Goal: Check status: Check status

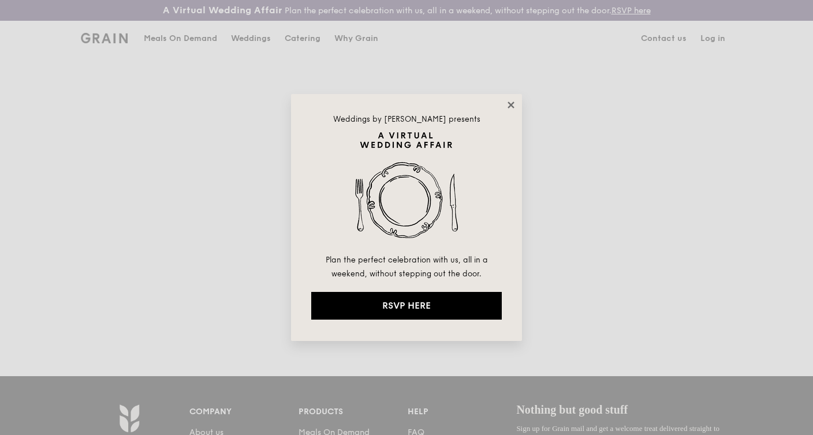
type input "phuong.nguyentruc@grabtaxi.com"
click at [508, 106] on icon at bounding box center [511, 105] width 10 height 10
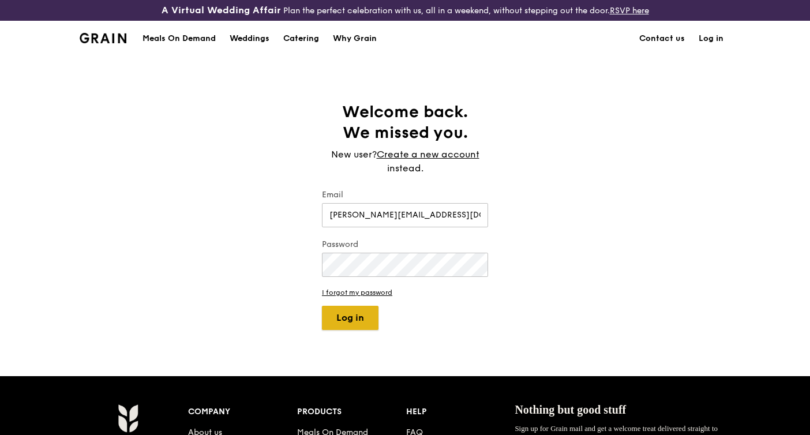
click at [374, 316] on button "Log in" at bounding box center [350, 318] width 57 height 24
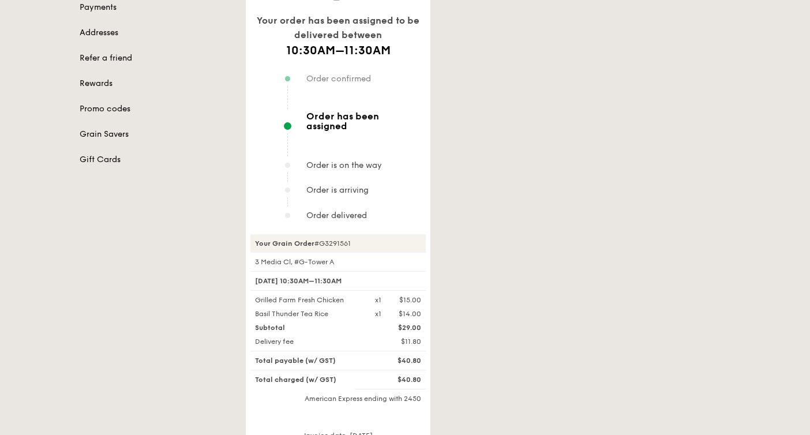
scroll to position [166, 0]
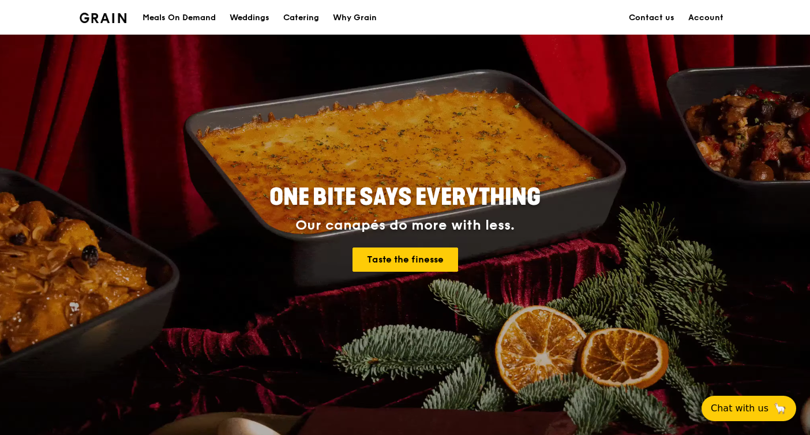
scroll to position [51, 0]
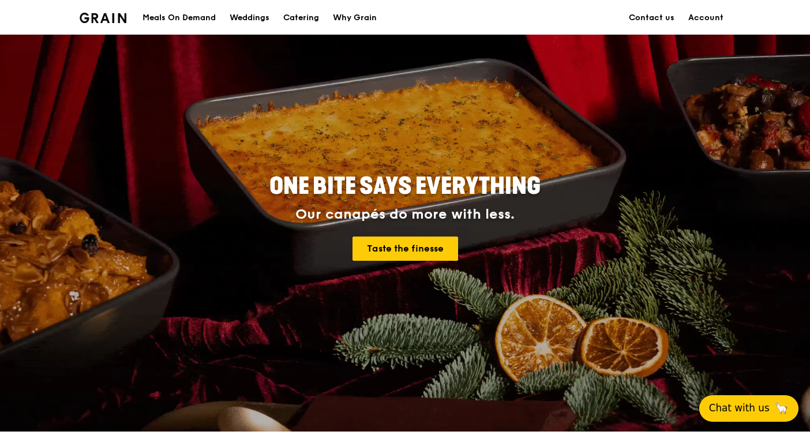
click at [753, 413] on span "Chat with us" at bounding box center [739, 408] width 61 height 14
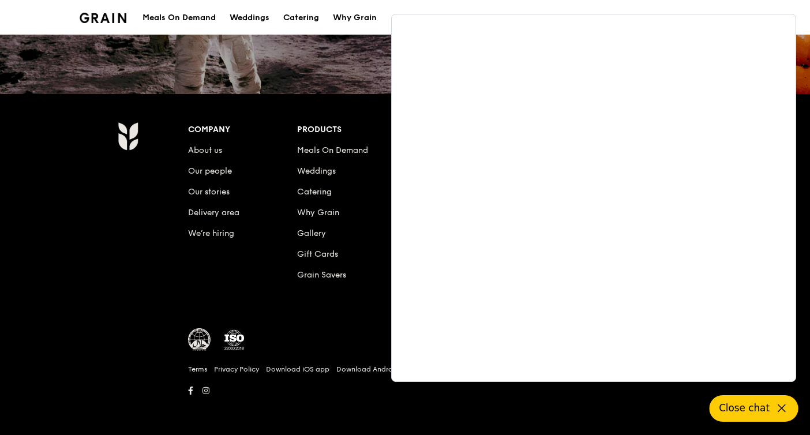
scroll to position [1123, 0]
